Goal: Find specific fact: Find specific fact

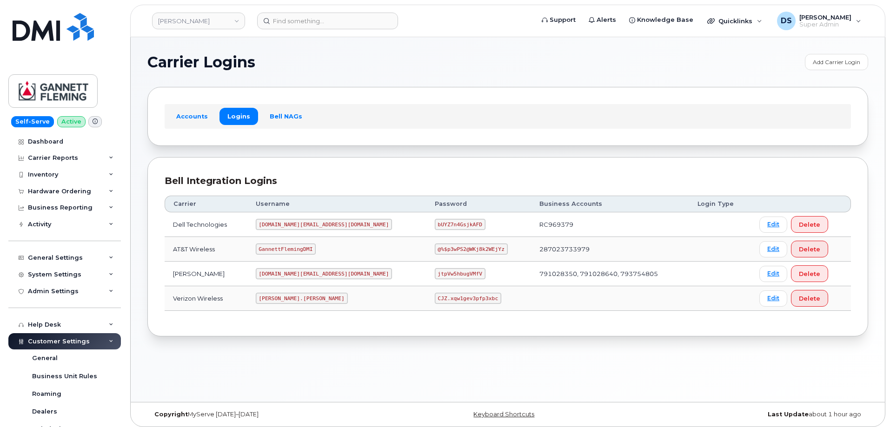
click at [544, 348] on div "Carrier Logins Add Carrier Login Accounts Logins Bell NAGs Bell Integration Log…" at bounding box center [508, 219] width 754 height 365
click at [413, 372] on div "Carrier Logins Add Carrier Login Accounts Logins Bell NAGs Bell Integration Log…" at bounding box center [508, 219] width 754 height 365
drag, startPoint x: 313, startPoint y: 299, endPoint x: 262, endPoint y: 297, distance: 50.7
click at [262, 297] on td "[PERSON_NAME].[PERSON_NAME]" at bounding box center [336, 298] width 179 height 25
copy code "[PERSON_NAME].[PERSON_NAME]"
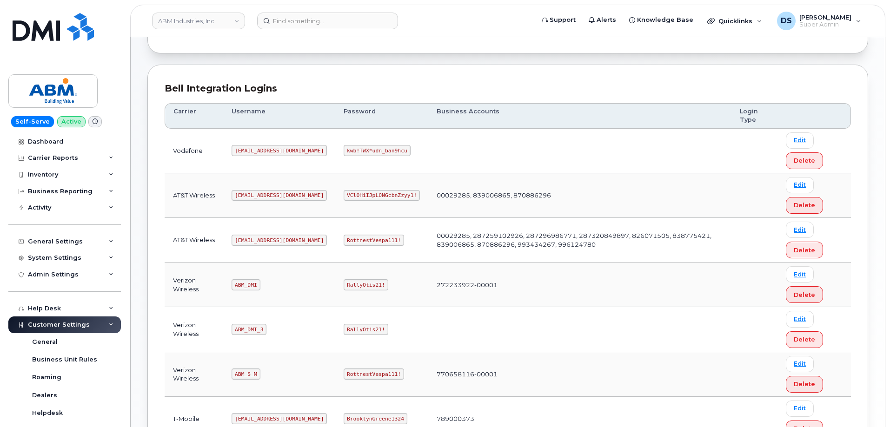
scroll to position [93, 0]
